Goal: Task Accomplishment & Management: Complete application form

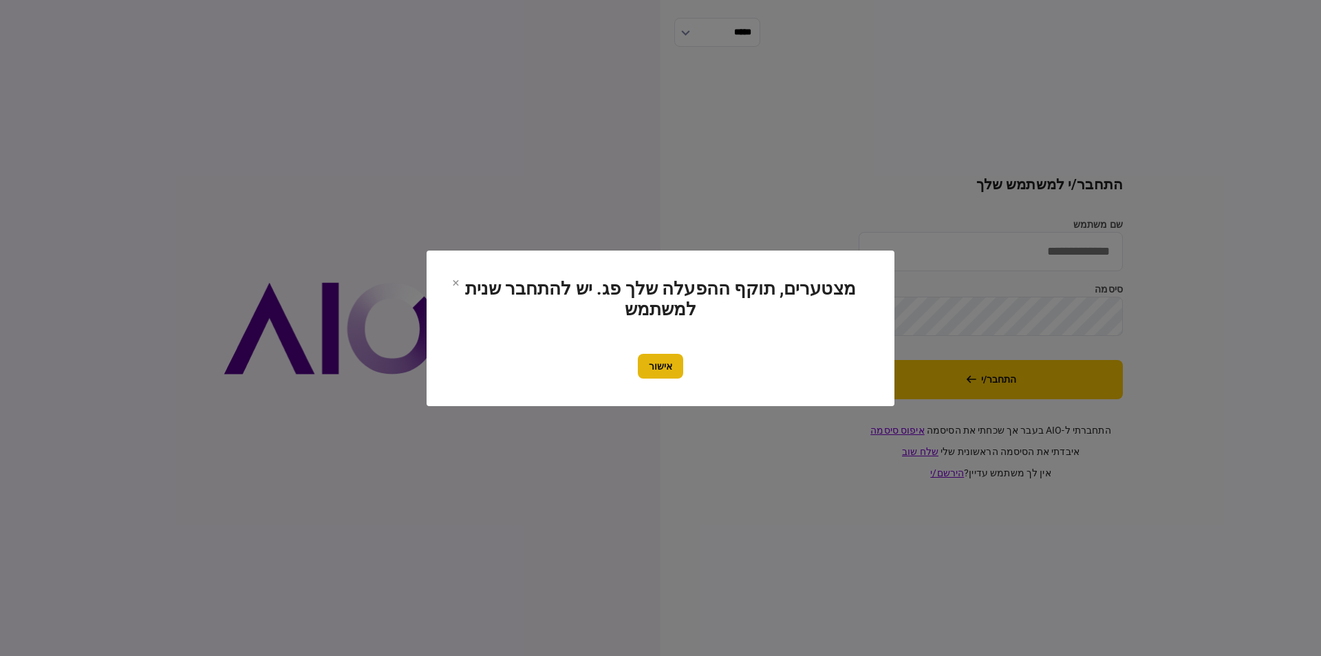
type input "*********"
click at [671, 368] on button "אישור" at bounding box center [660, 366] width 45 height 25
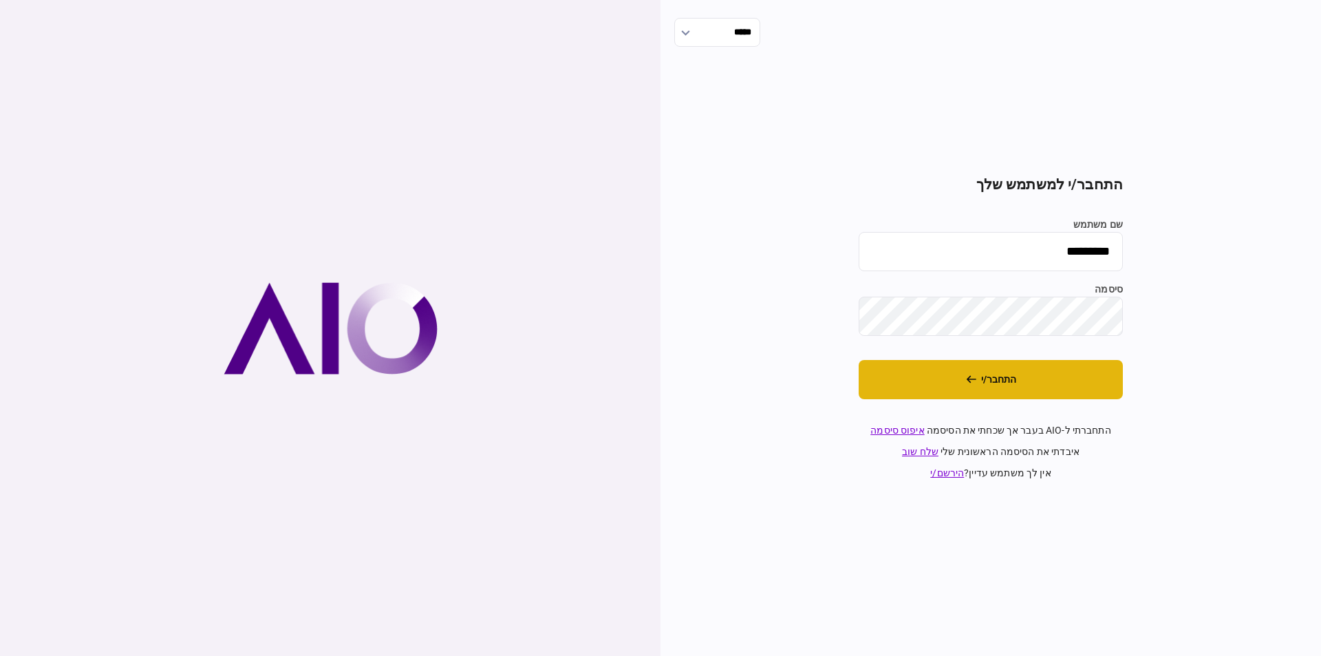
click at [971, 384] on button "התחבר/י" at bounding box center [991, 379] width 264 height 39
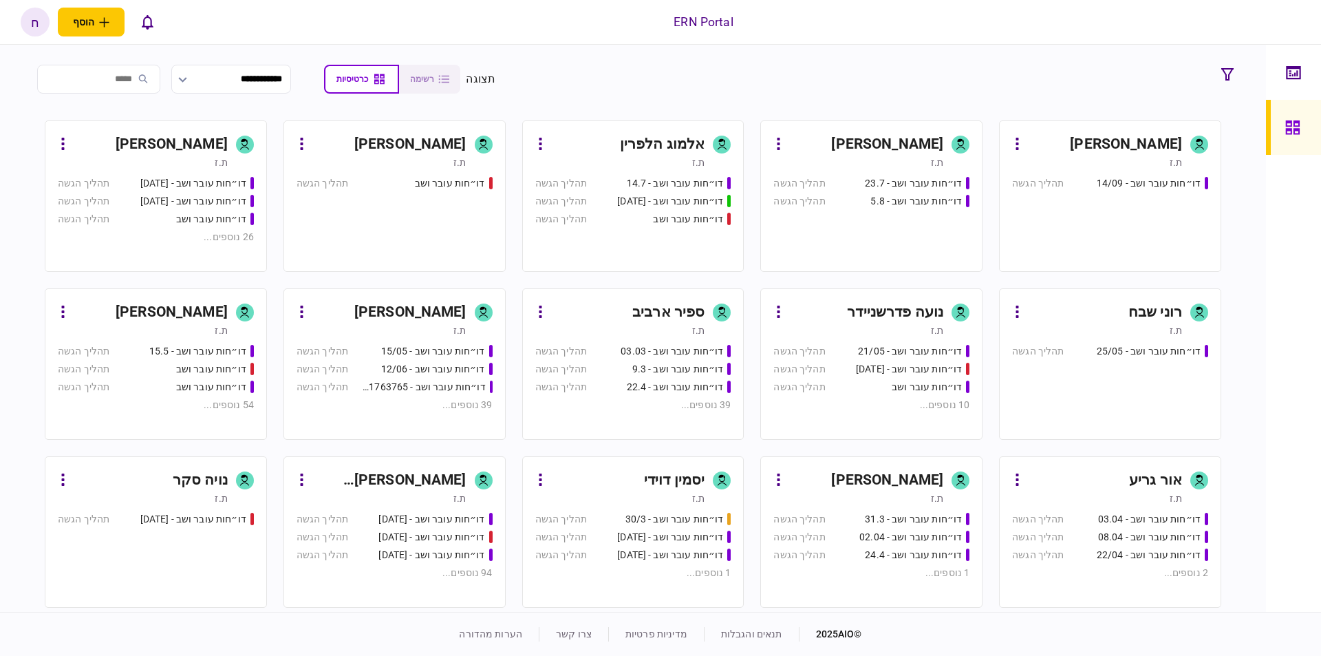
click at [1096, 160] on div "ת.ז" at bounding box center [1097, 163] width 170 height 14
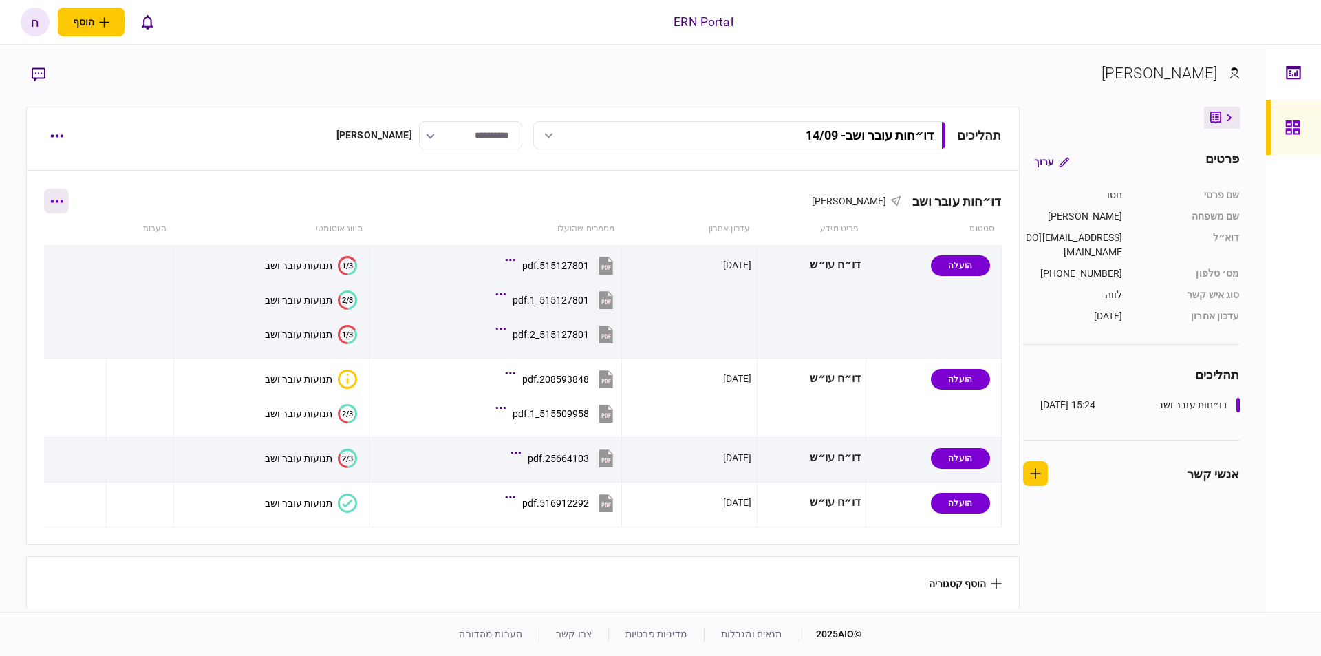
click at [61, 209] on button "button" at bounding box center [56, 201] width 25 height 25
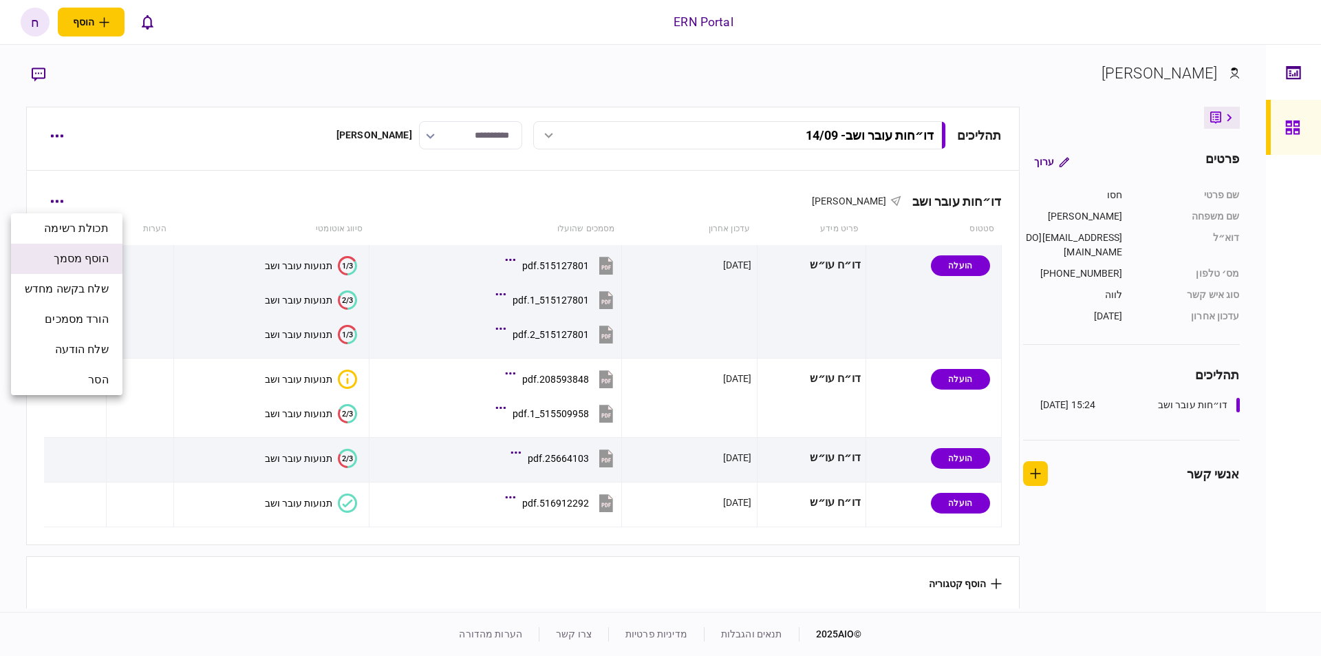
click at [106, 255] on span "הוסף מסמך" at bounding box center [81, 259] width 55 height 17
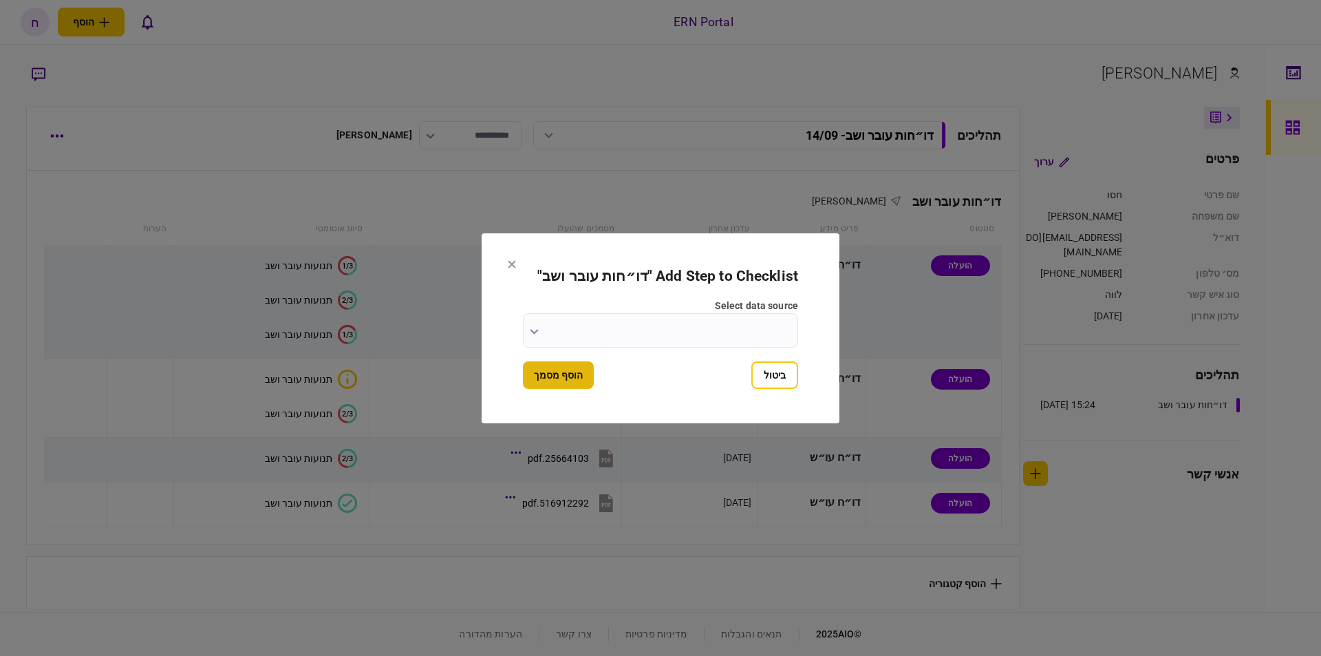
click at [582, 368] on button "הוסף מסמך" at bounding box center [558, 375] width 71 height 28
click at [743, 344] on input "select data source" at bounding box center [660, 330] width 275 height 34
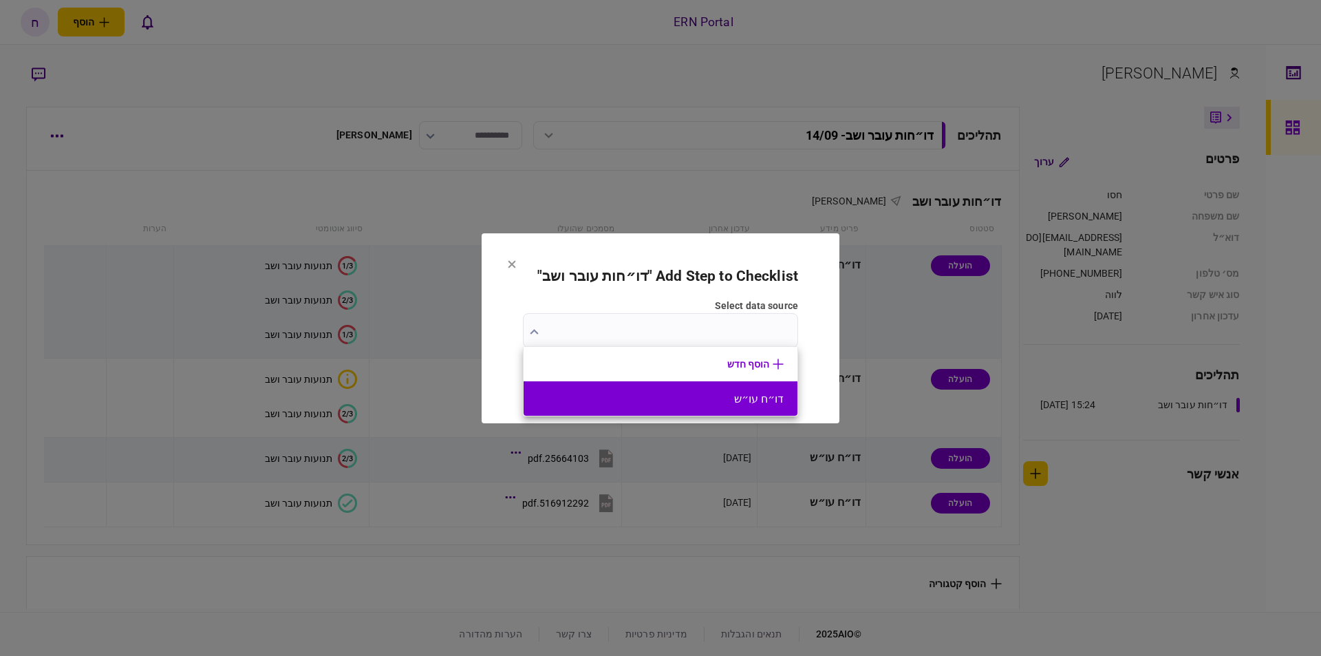
click at [752, 403] on button "דו״ח עו״ש" at bounding box center [661, 398] width 246 height 13
type input "*********"
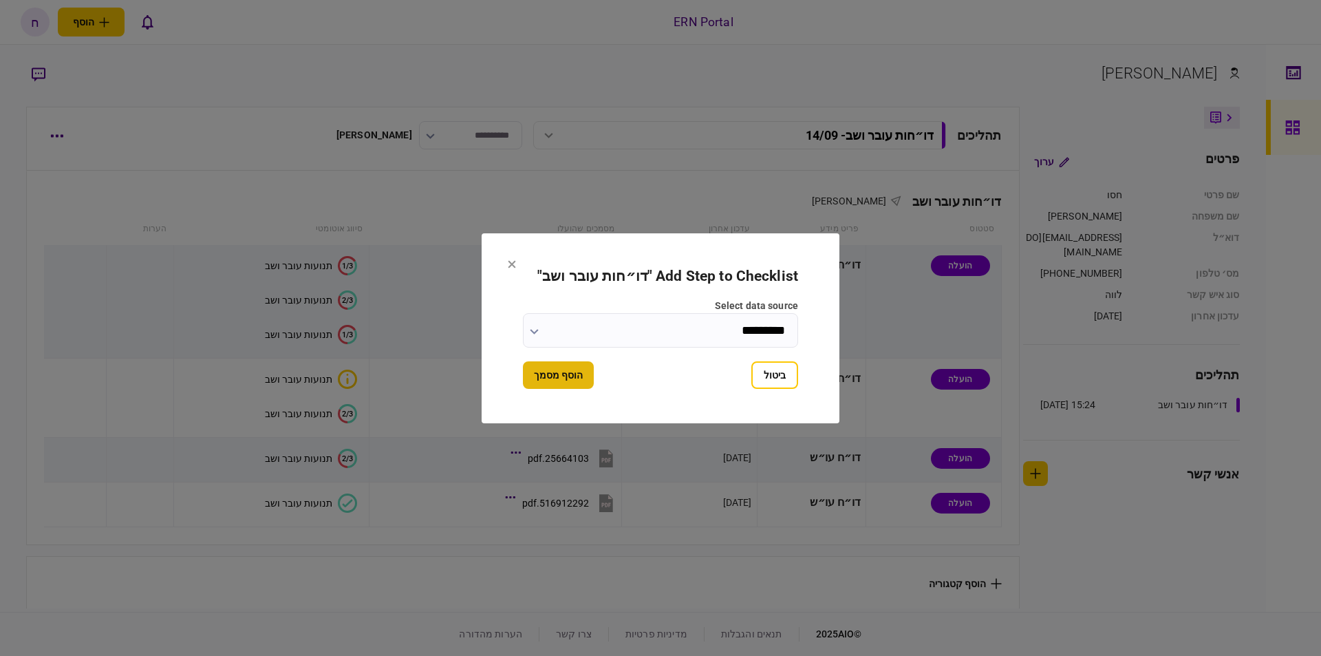
click at [562, 361] on button "הוסף מסמך" at bounding box center [558, 375] width 71 height 28
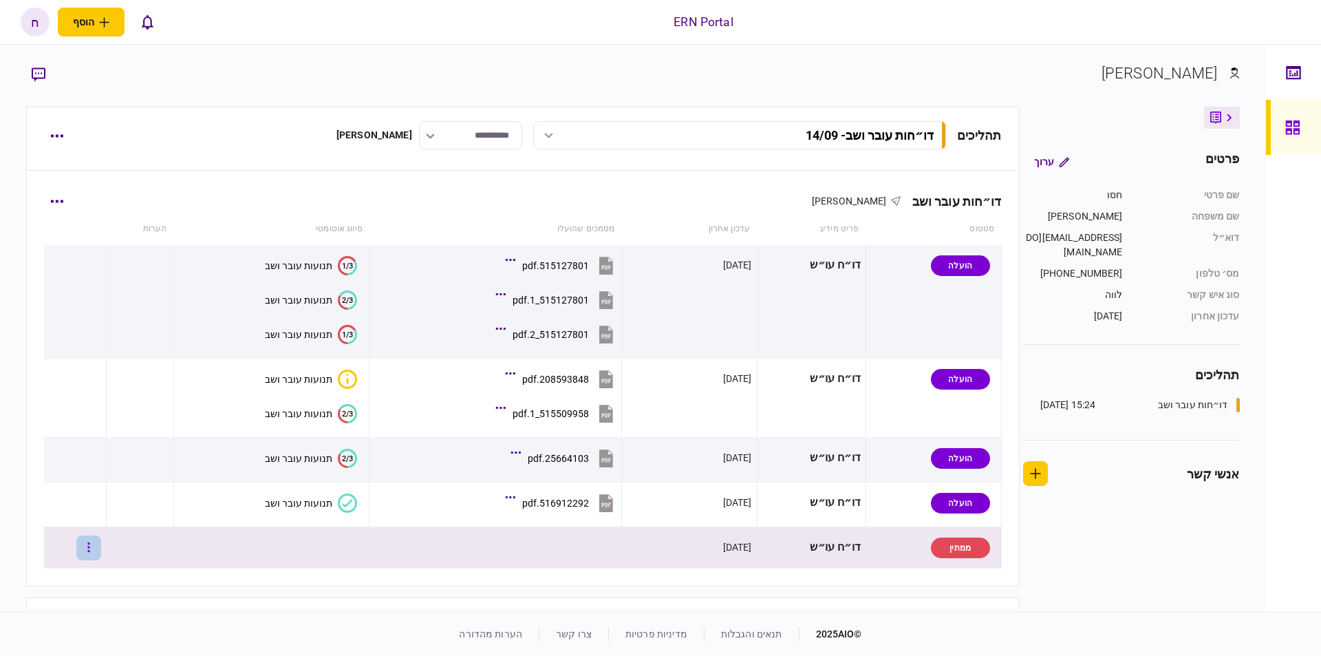
click at [101, 541] on button "button" at bounding box center [88, 547] width 25 height 25
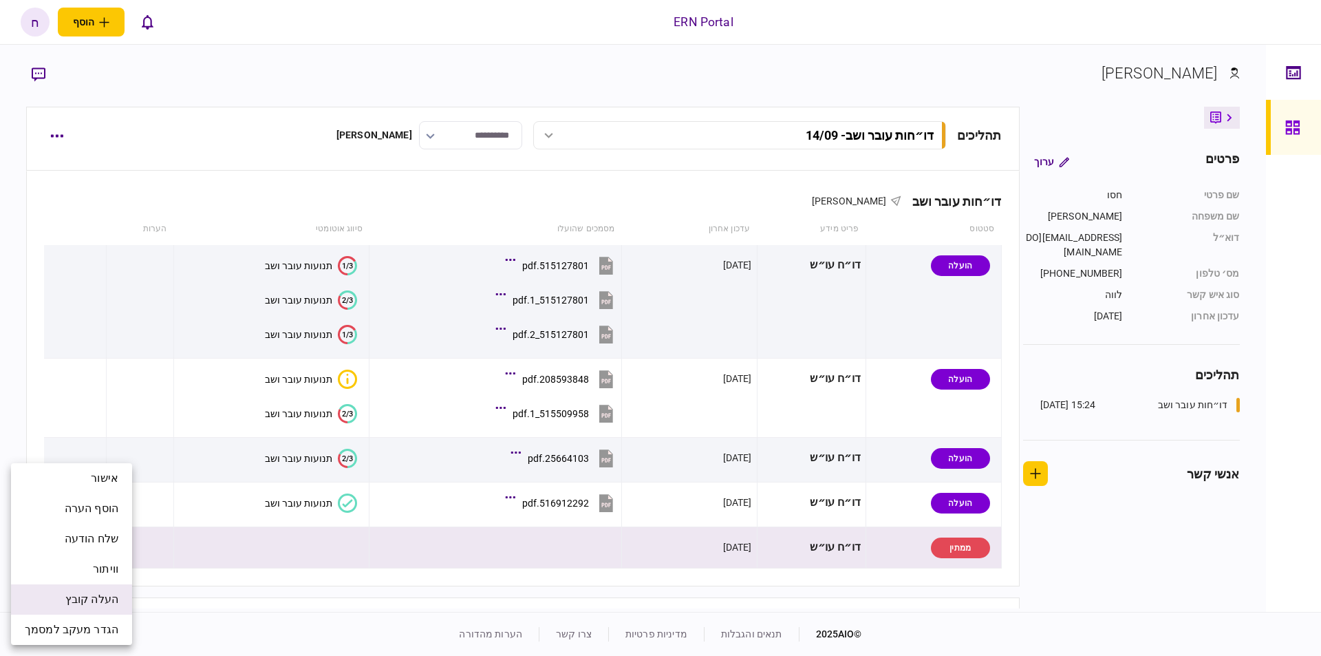
click at [94, 595] on span "העלה קובץ" at bounding box center [91, 599] width 53 height 17
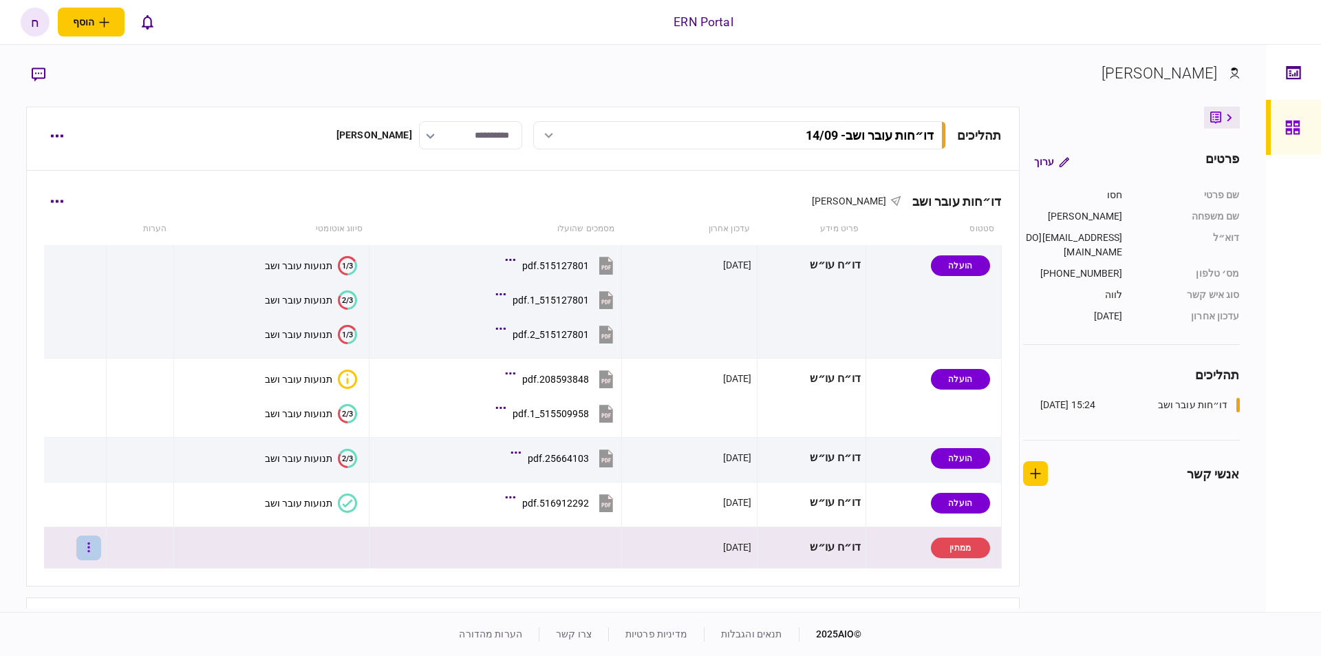
click at [90, 551] on button "button" at bounding box center [88, 547] width 25 height 25
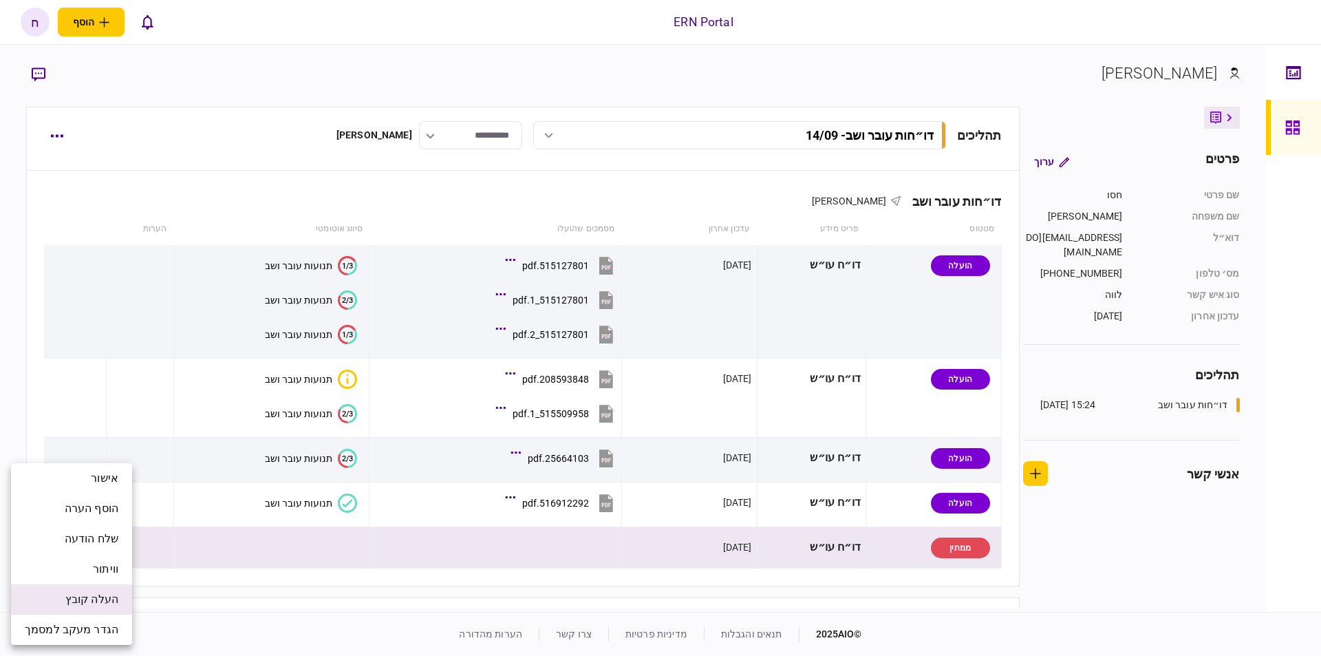
click at [100, 602] on span "העלה קובץ" at bounding box center [91, 599] width 53 height 17
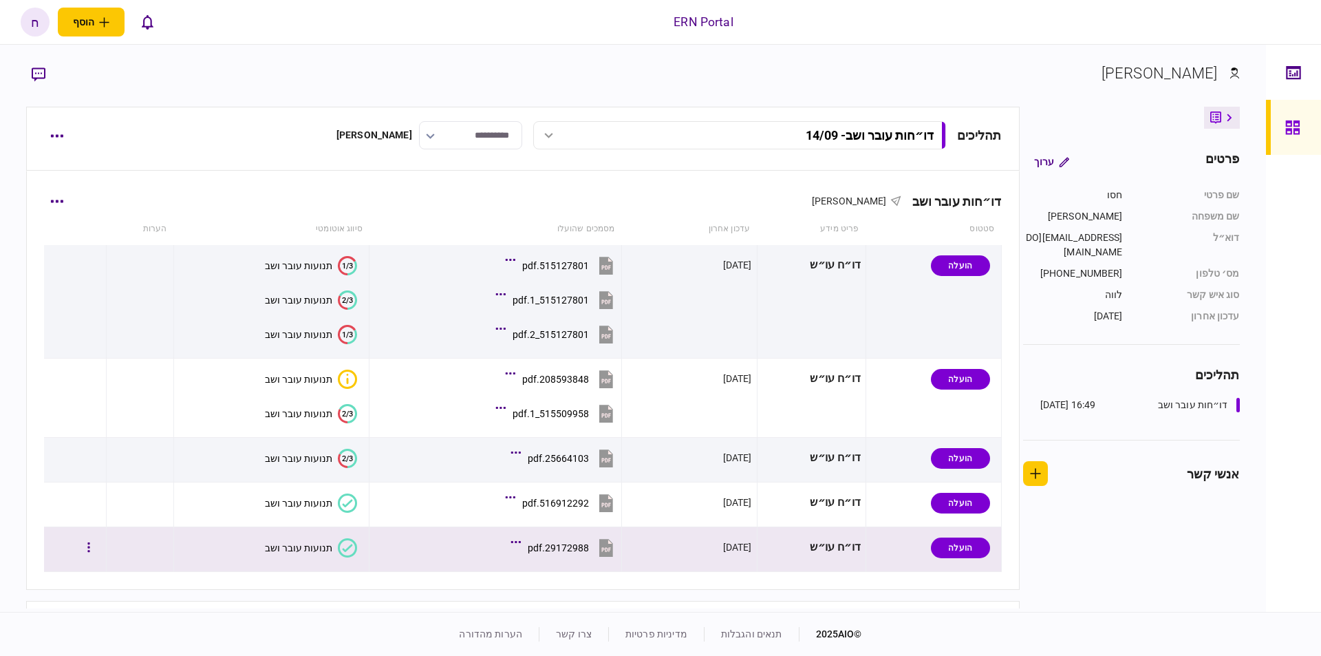
click at [338, 549] on icon at bounding box center [347, 547] width 19 height 19
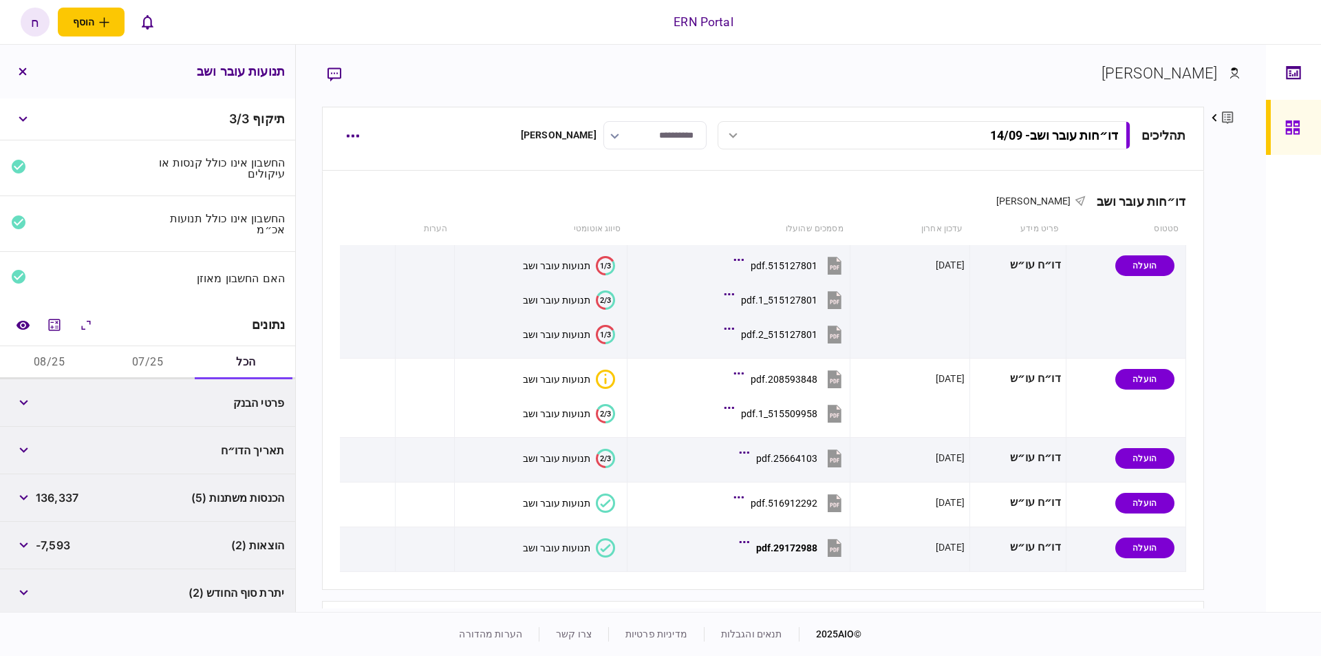
click at [136, 354] on button "07/25" at bounding box center [147, 362] width 98 height 33
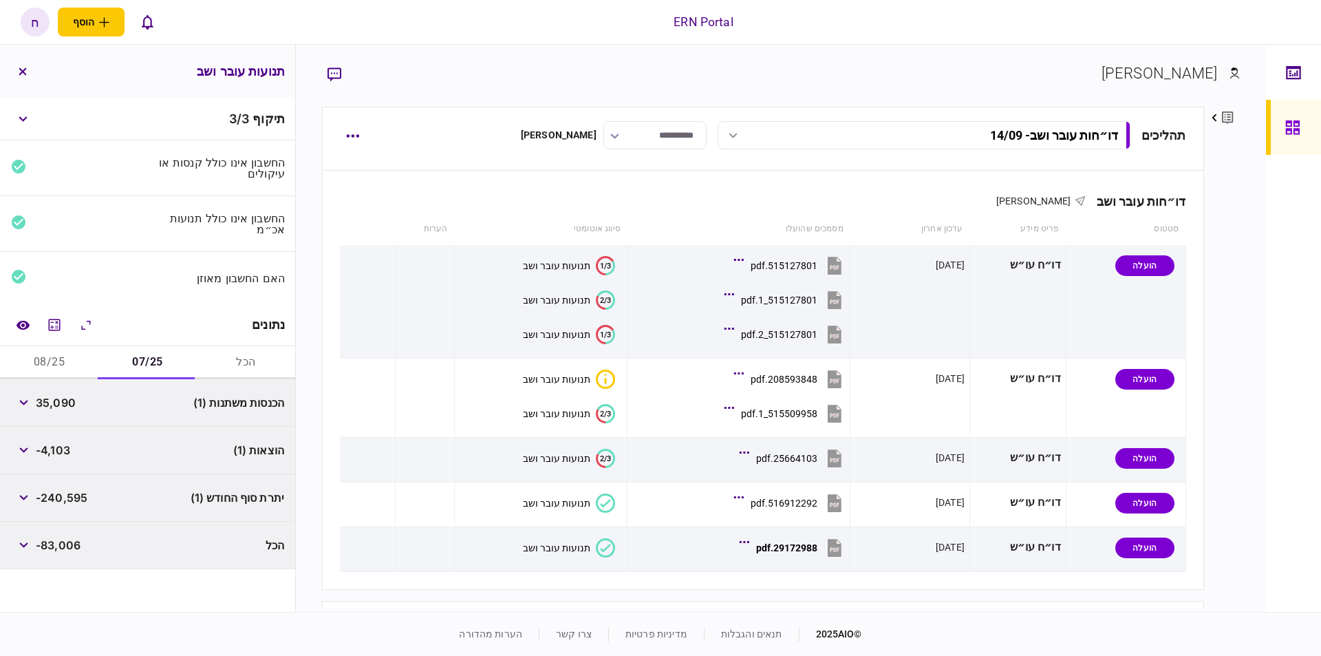
click at [56, 367] on button "08/25" at bounding box center [49, 362] width 98 height 33
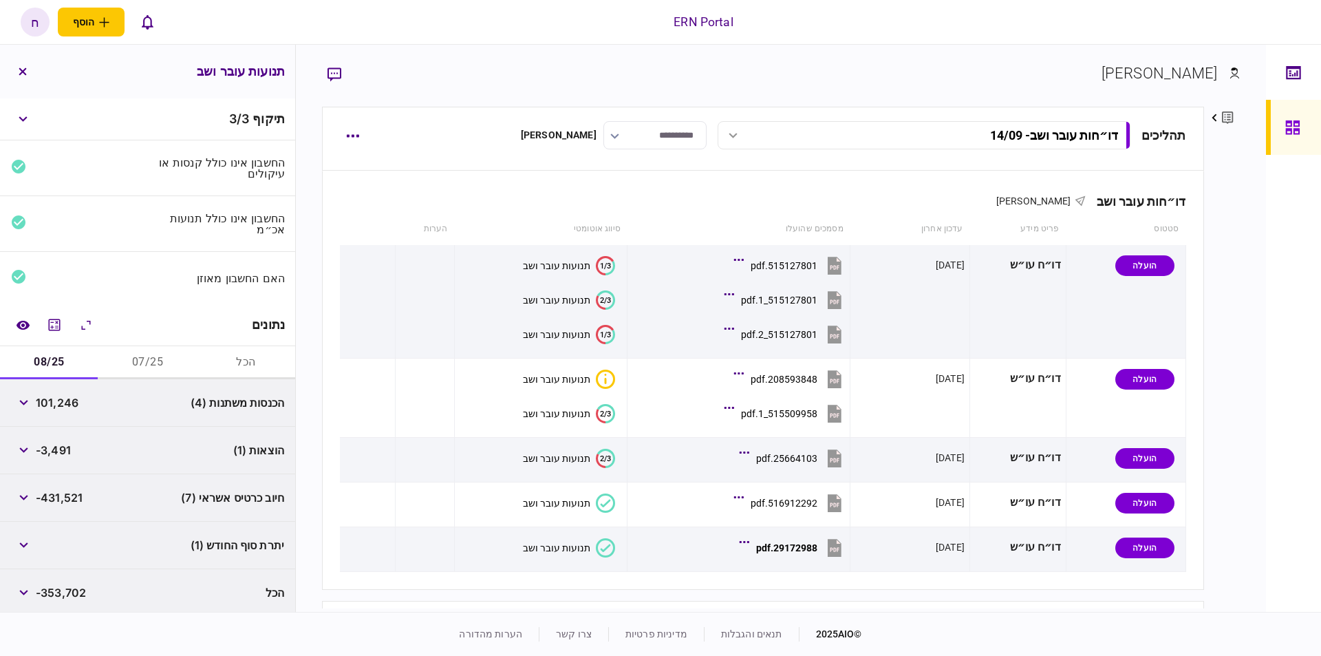
click at [129, 357] on button "07/25" at bounding box center [147, 362] width 98 height 33
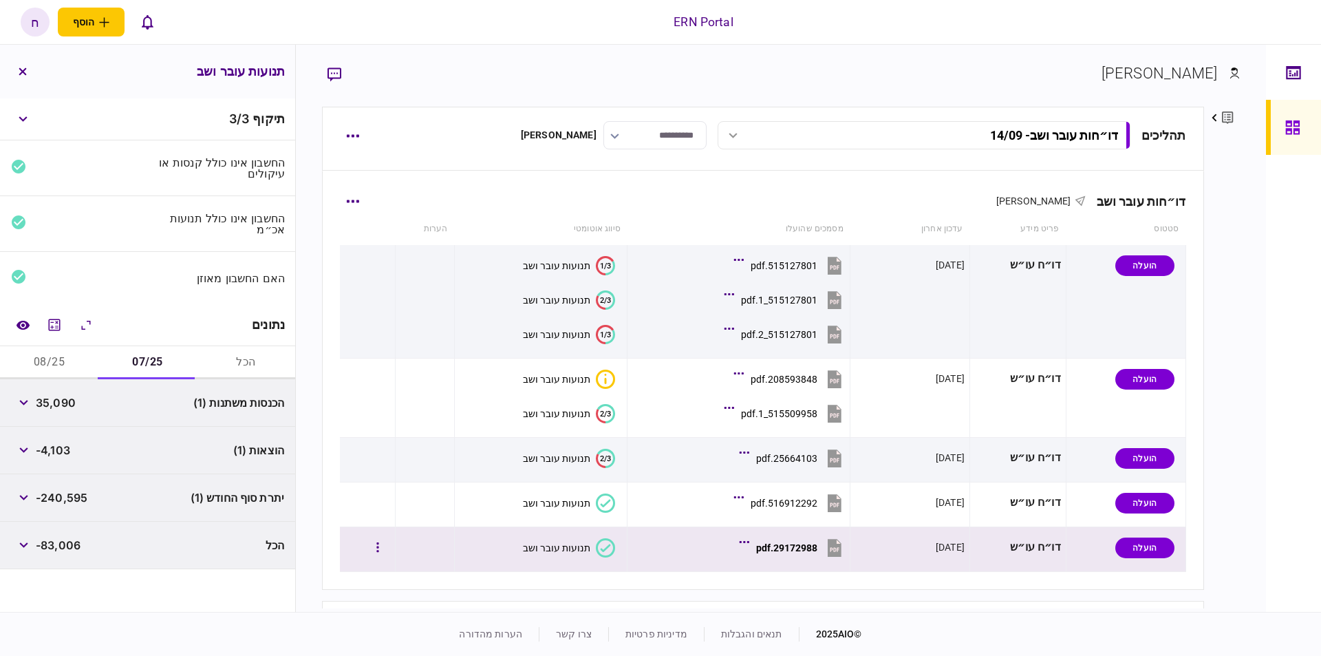
click at [581, 546] on div "תנועות עובר ושב" at bounding box center [556, 547] width 67 height 11
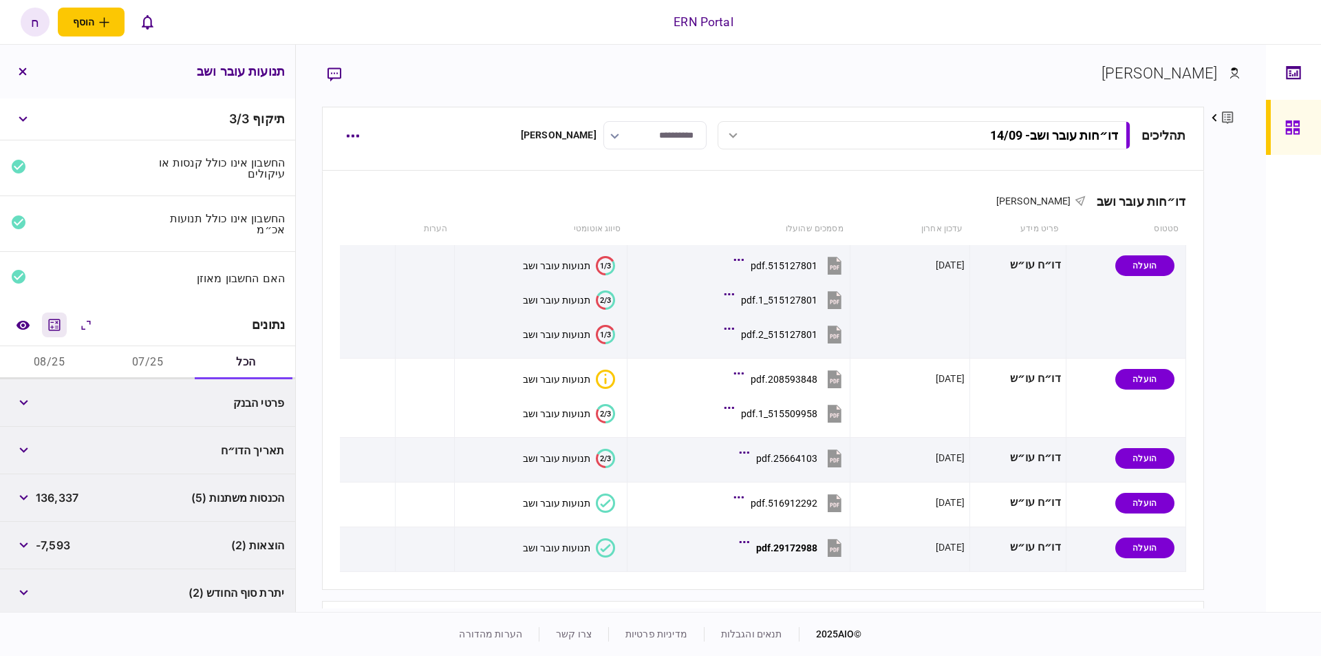
click at [62, 317] on icon "מחשבון" at bounding box center [54, 325] width 17 height 17
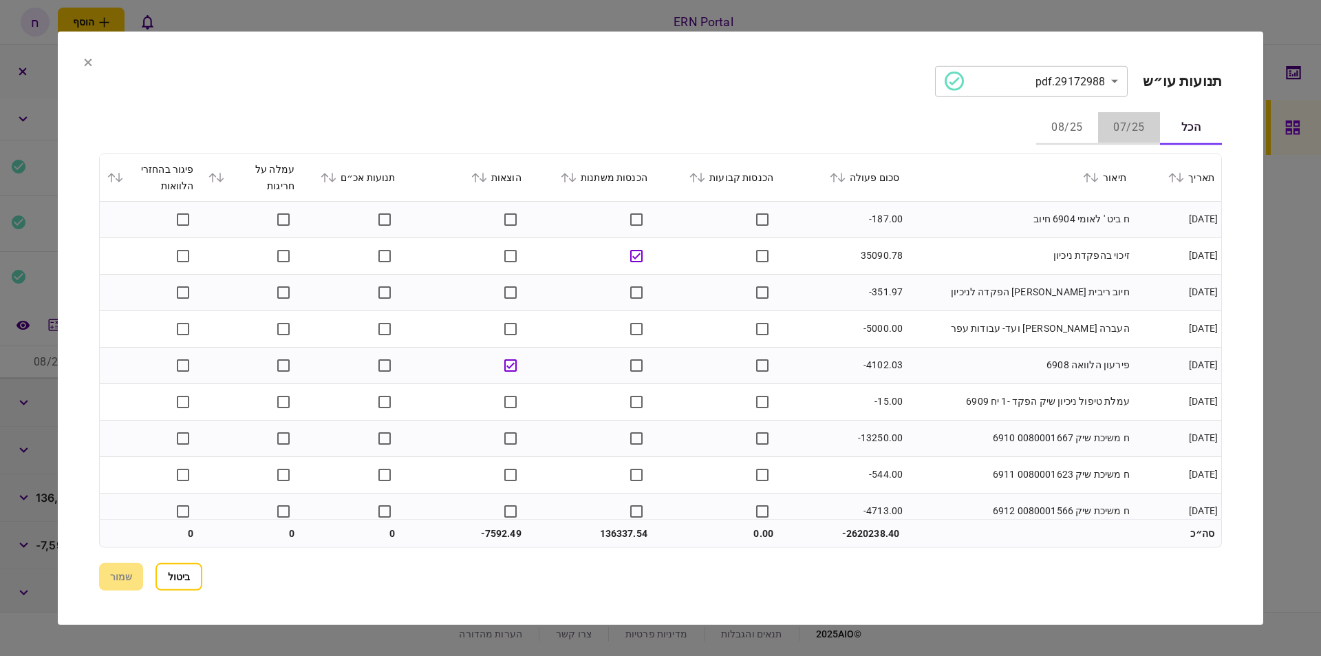
drag, startPoint x: 1105, startPoint y: 123, endPoint x: 1117, endPoint y: 120, distance: 11.9
click at [1109, 122] on button "07/25" at bounding box center [1129, 128] width 62 height 33
click at [184, 573] on button "ביטול" at bounding box center [179, 577] width 47 height 28
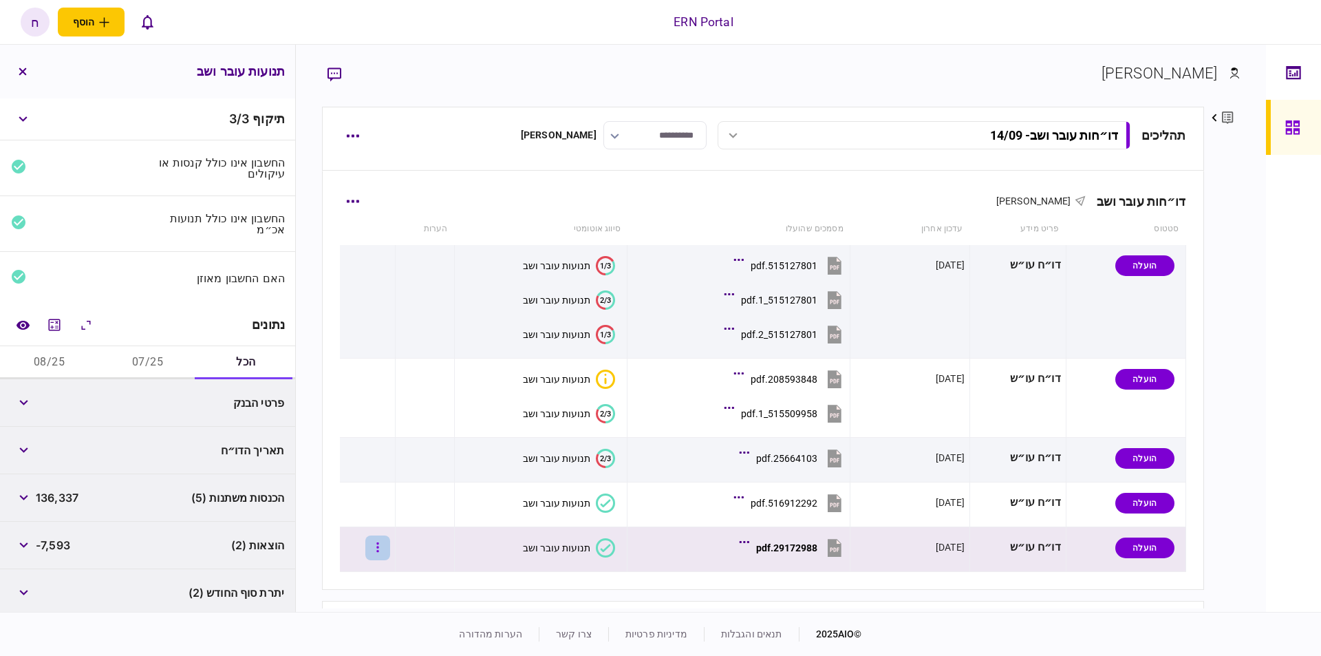
click at [390, 545] on button "button" at bounding box center [377, 547] width 25 height 25
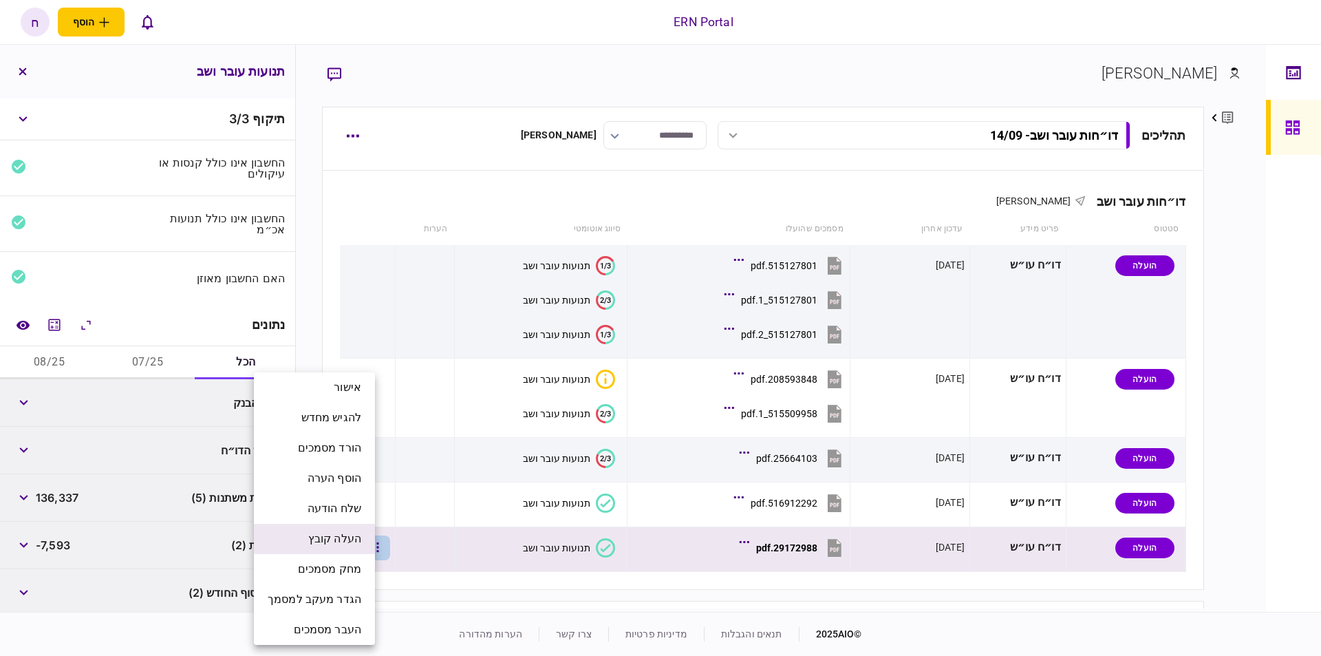
click at [357, 540] on span "העלה קובץ" at bounding box center [334, 539] width 53 height 17
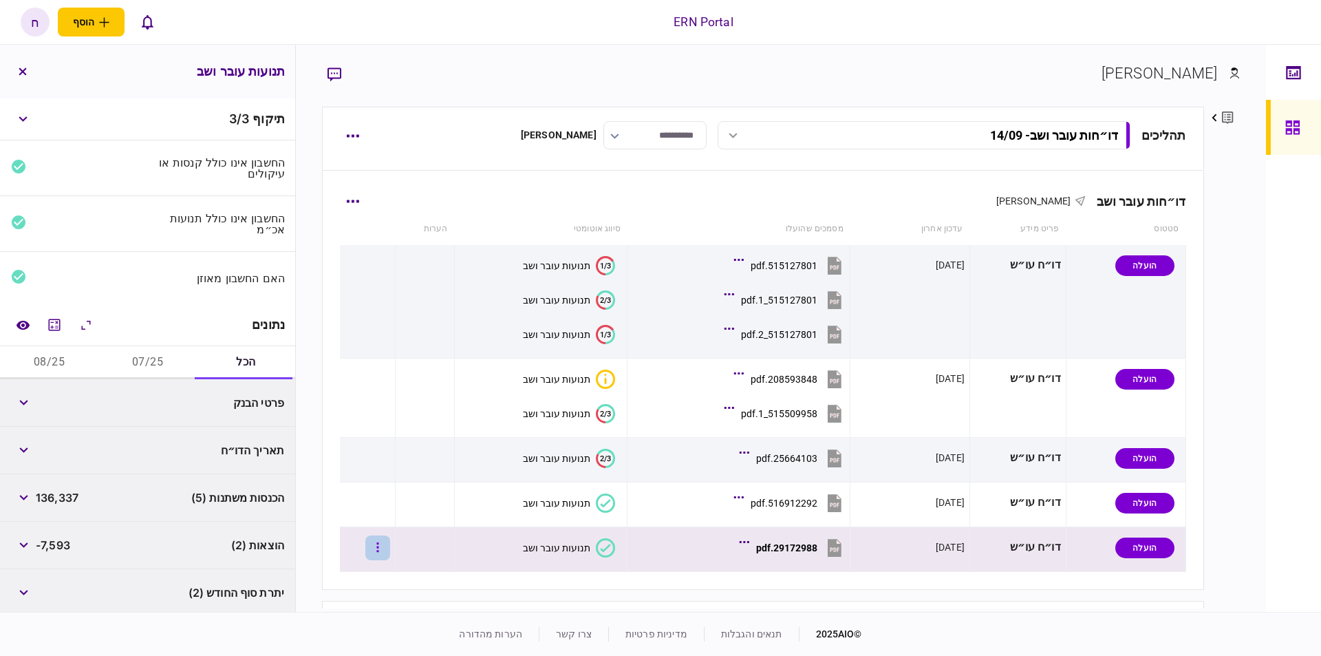
click at [390, 549] on button "button" at bounding box center [377, 547] width 25 height 25
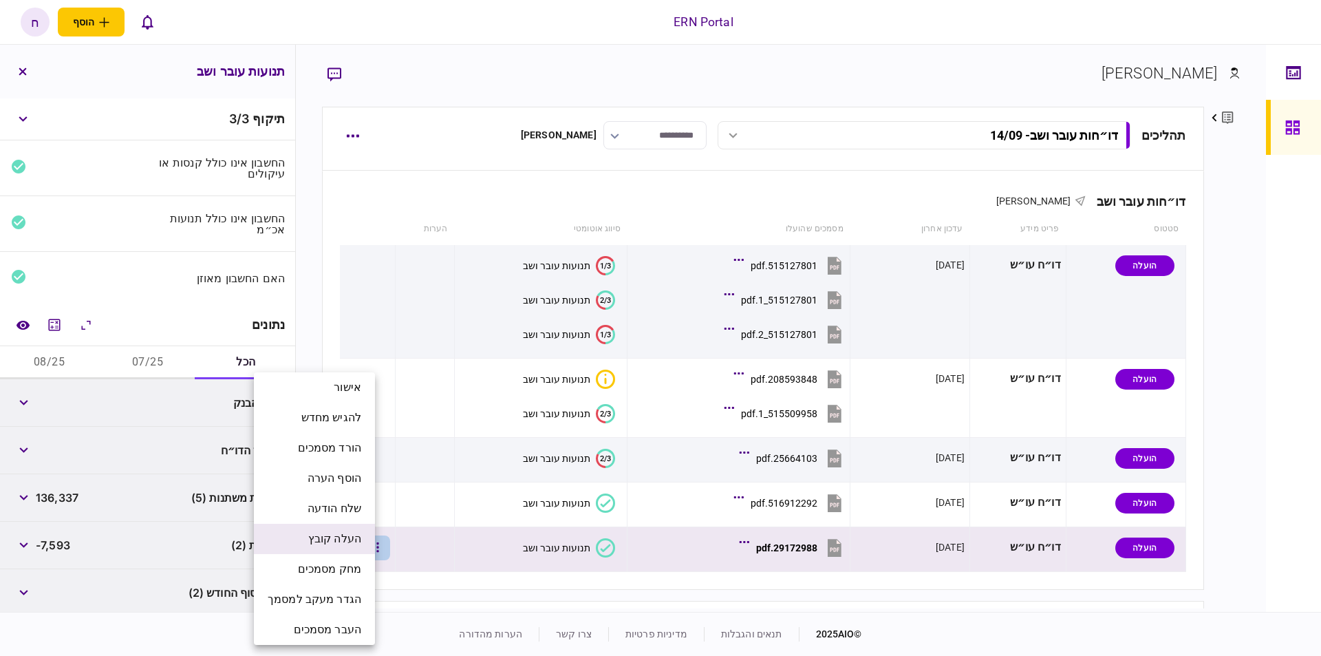
click at [337, 536] on span "העלה קובץ" at bounding box center [334, 539] width 53 height 17
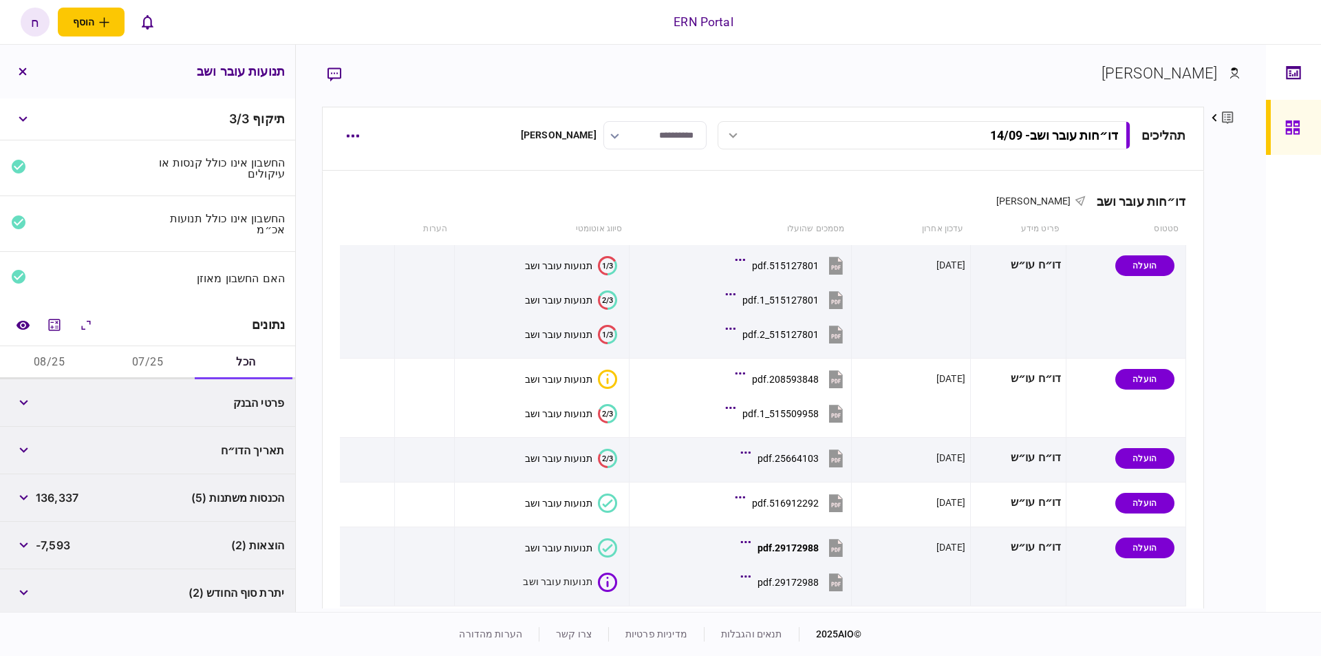
scroll to position [86, 0]
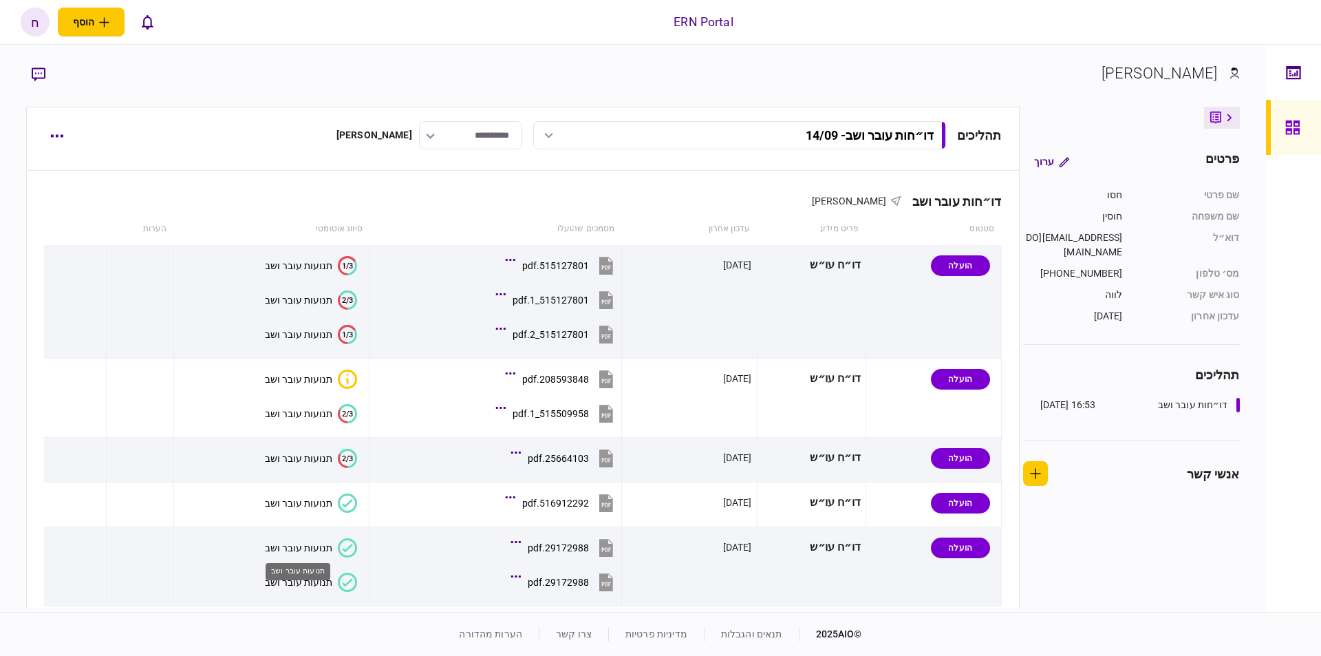
click at [292, 578] on div "תנועות עובר ושב" at bounding box center [298, 571] width 65 height 17
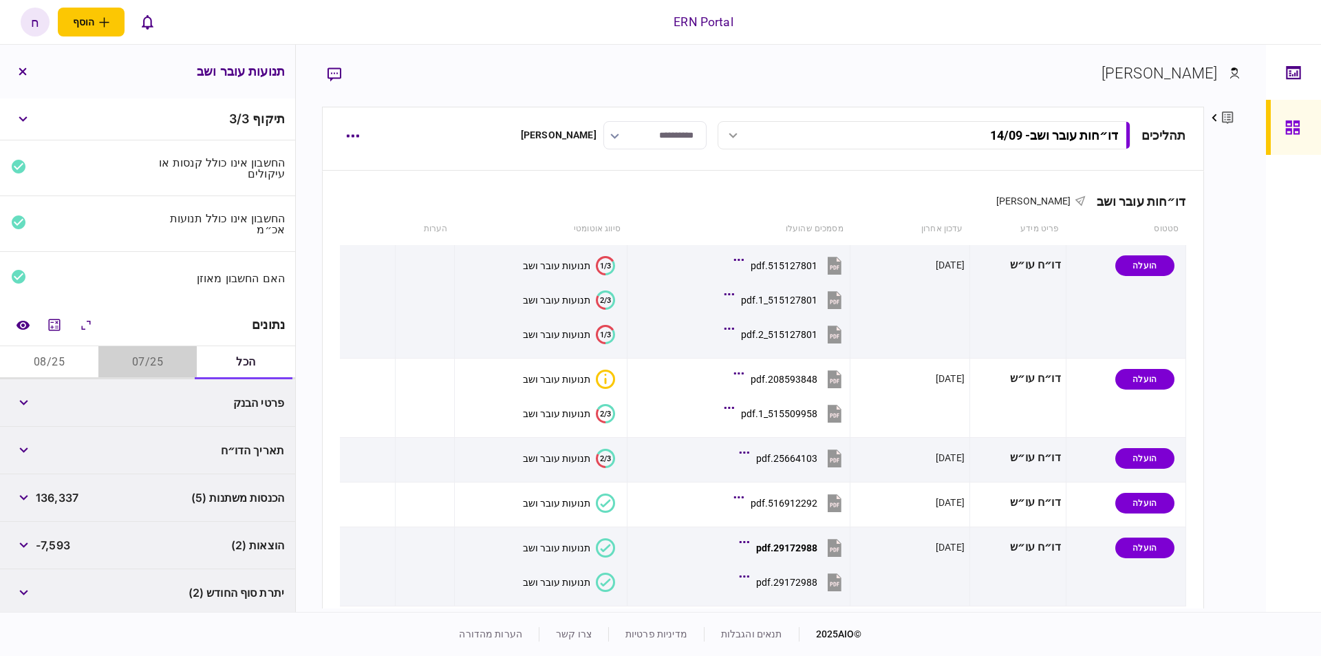
click at [131, 361] on button "07/25" at bounding box center [147, 362] width 98 height 33
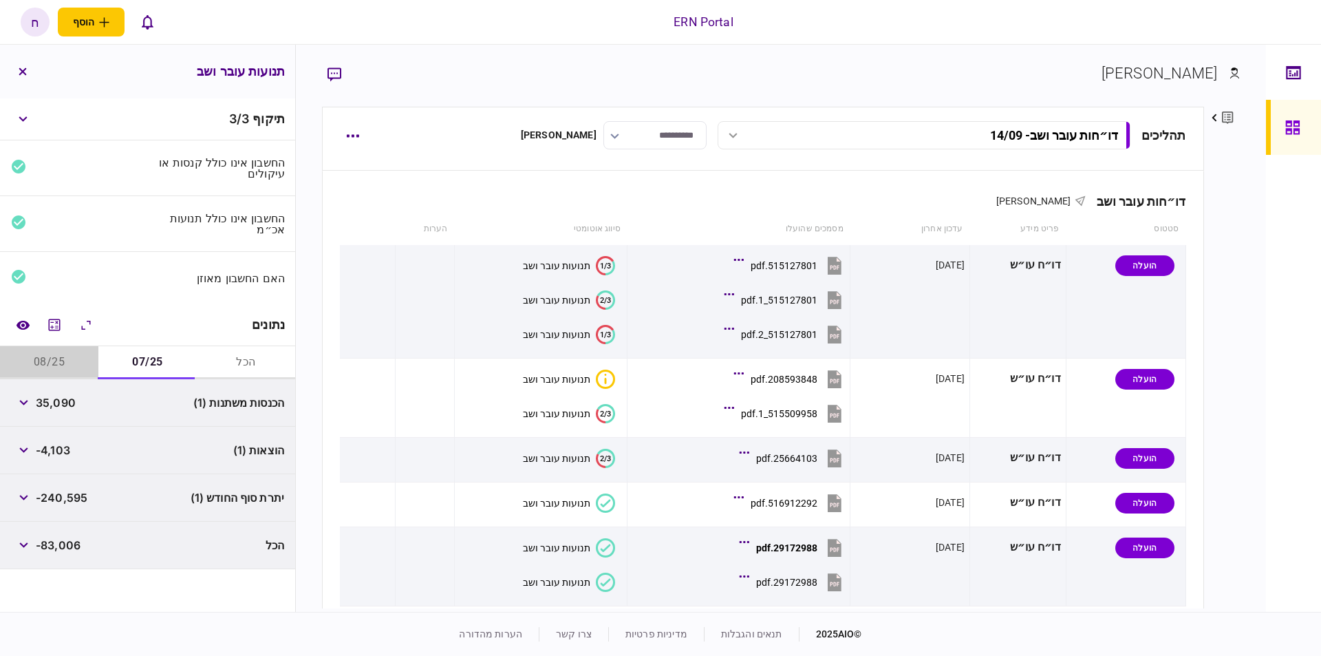
click at [65, 350] on button "08/25" at bounding box center [49, 362] width 98 height 33
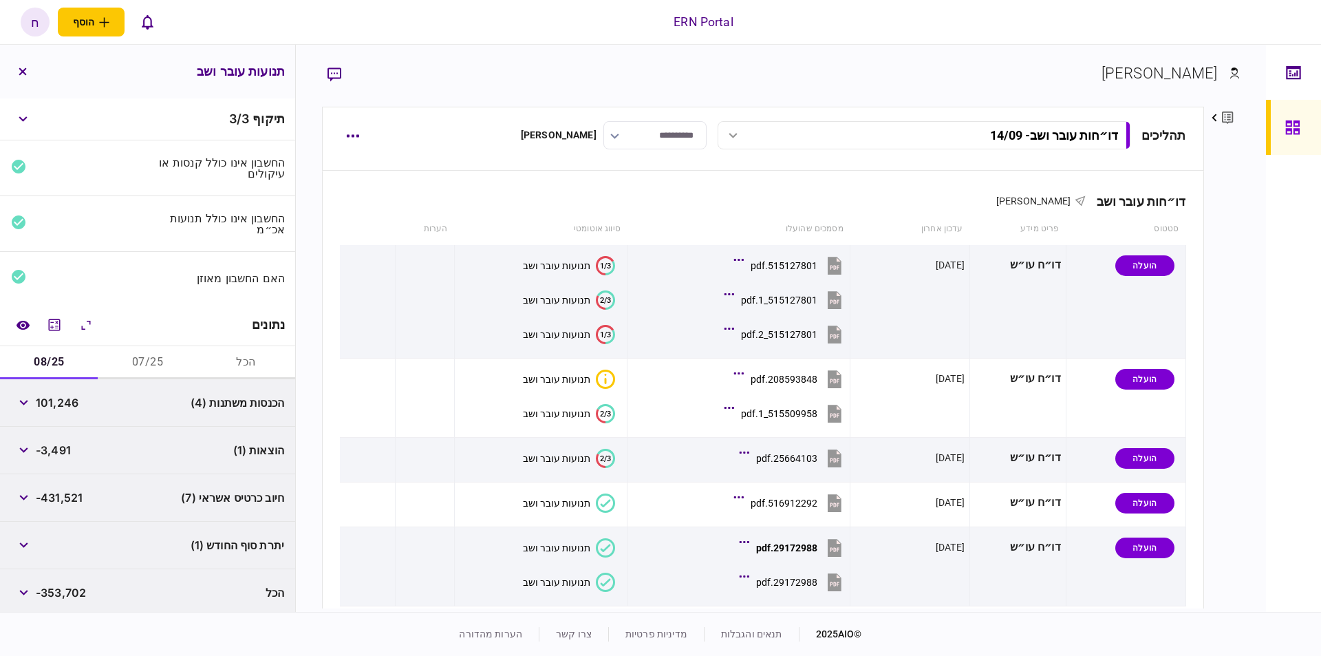
click at [63, 438] on div "-3,491" at bounding box center [41, 450] width 60 height 25
click at [26, 443] on button "button" at bounding box center [23, 450] width 25 height 25
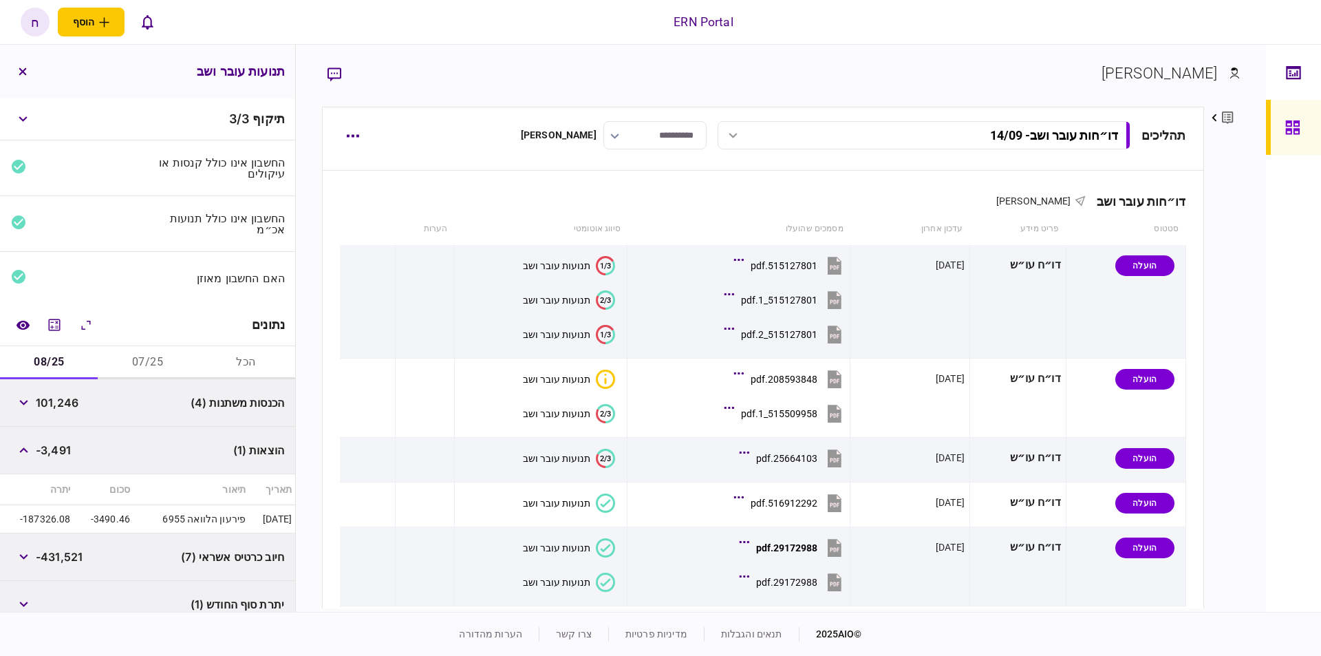
click at [47, 401] on span "101,246" at bounding box center [57, 402] width 43 height 17
click at [22, 401] on icon "button" at bounding box center [23, 403] width 9 height 6
